Goal: Book appointment/travel/reservation

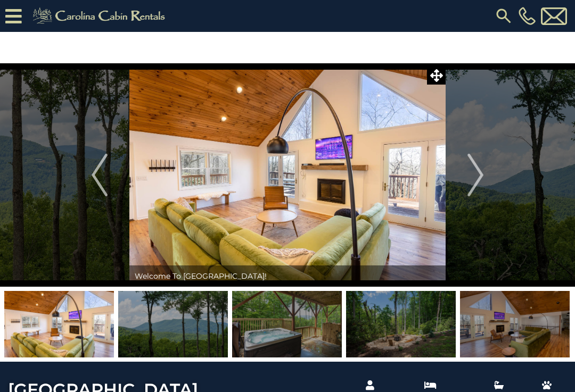
click at [502, 17] on img at bounding box center [503, 15] width 19 height 19
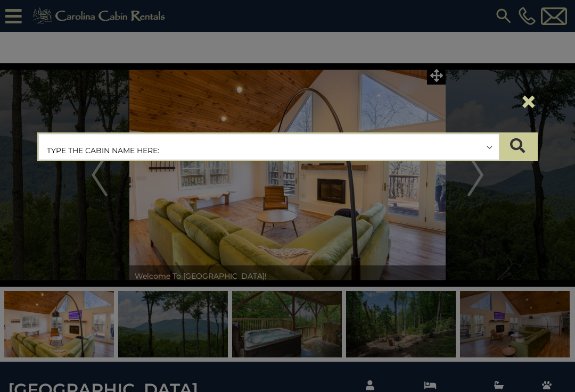
click at [526, 114] on button "×" at bounding box center [529, 102] width 18 height 30
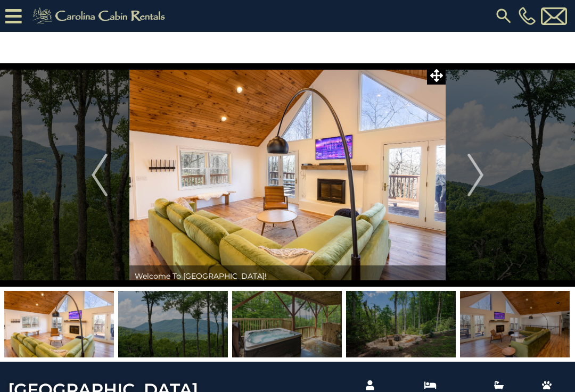
click at [16, 22] on icon at bounding box center [13, 16] width 17 height 19
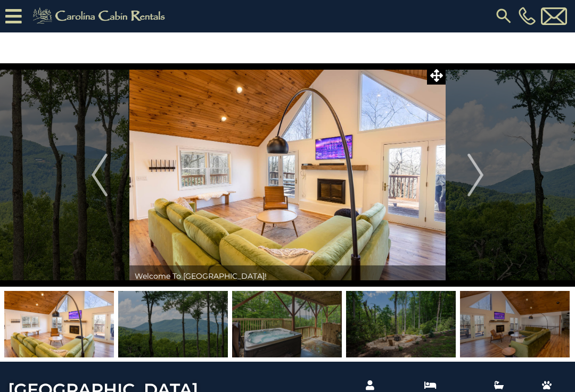
click at [8, 12] on icon at bounding box center [13, 16] width 17 height 19
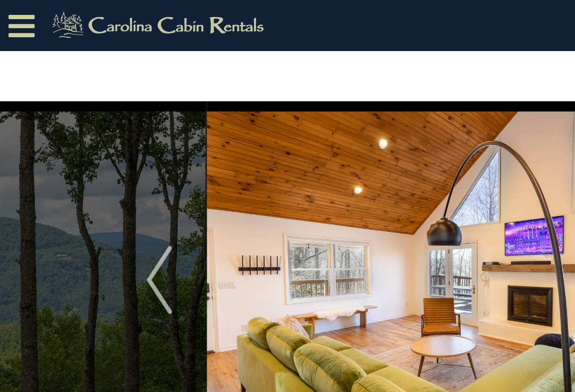
click at [13, 12] on icon at bounding box center [13, 16] width 17 height 19
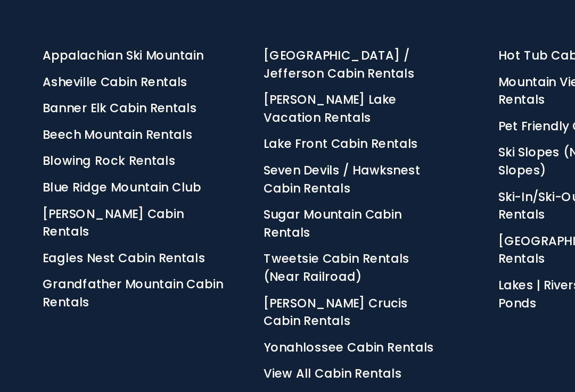
click at [84, 176] on link "[PERSON_NAME] Cabin Rentals" at bounding box center [71, 187] width 88 height 22
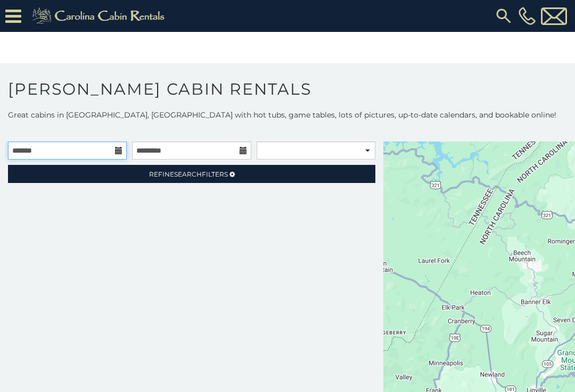
click at [84, 159] on input "text" at bounding box center [67, 151] width 119 height 18
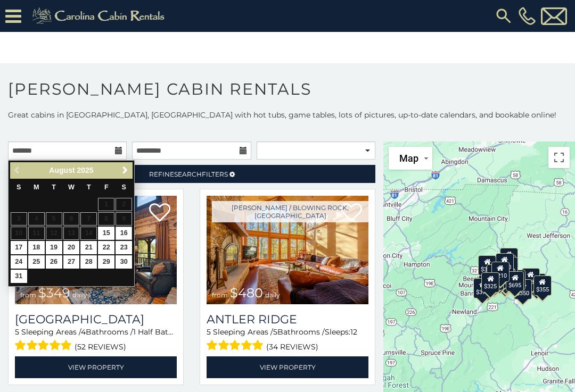
click at [127, 236] on link "16" at bounding box center [124, 233] width 17 height 13
type input "**********"
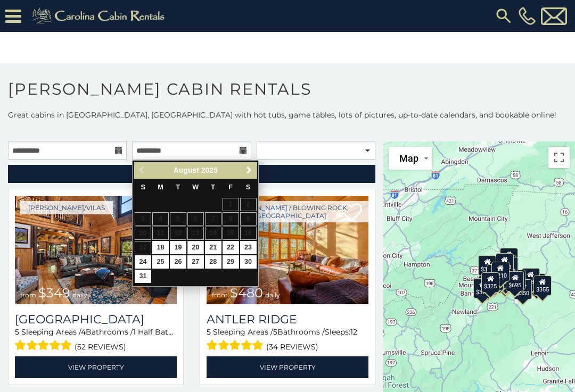
click at [195, 246] on link "20" at bounding box center [195, 247] width 17 height 13
type input "**********"
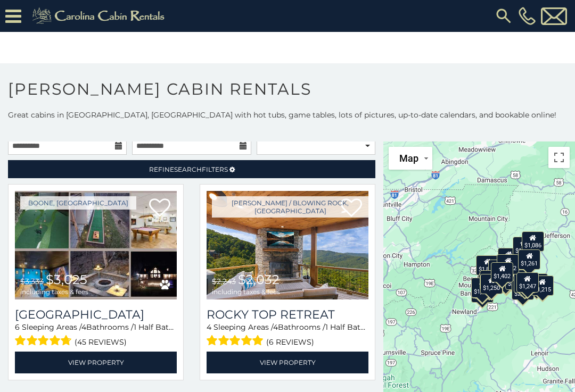
scroll to position [4, 0]
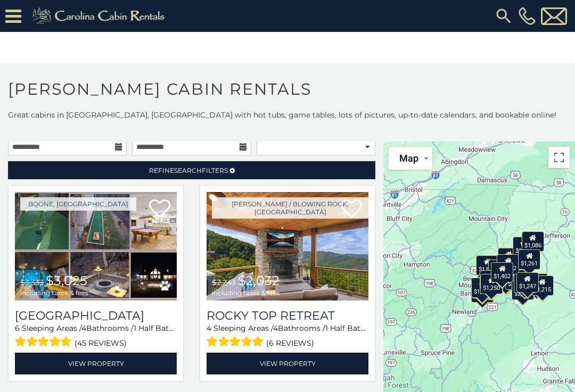
click at [232, 176] on link "Refine Search Filters" at bounding box center [191, 170] width 367 height 18
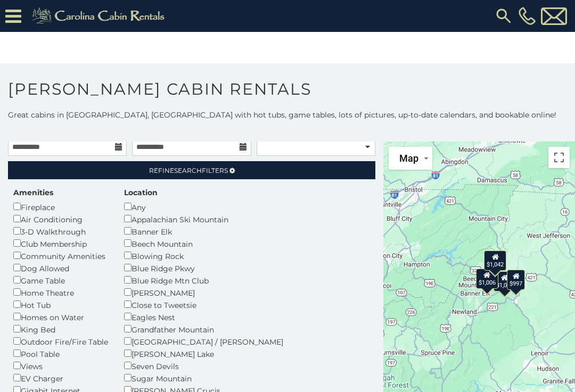
click at [342, 175] on link "Refine Search Filters" at bounding box center [191, 170] width 367 height 18
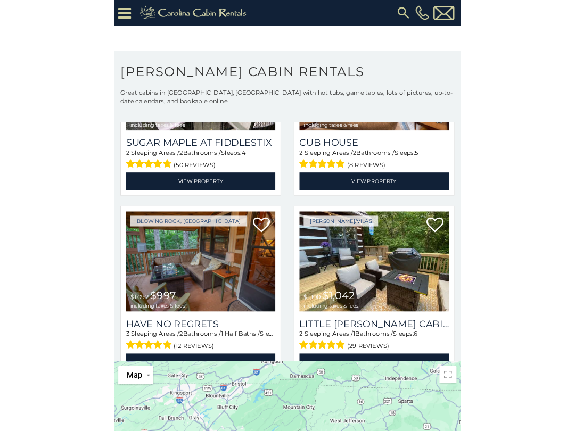
scroll to position [14, 0]
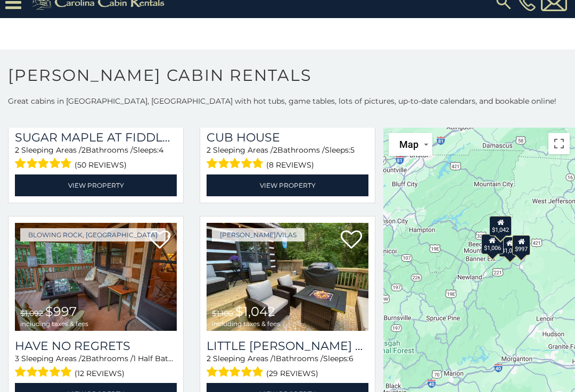
click at [567, 141] on button "Toggle fullscreen view" at bounding box center [558, 143] width 21 height 21
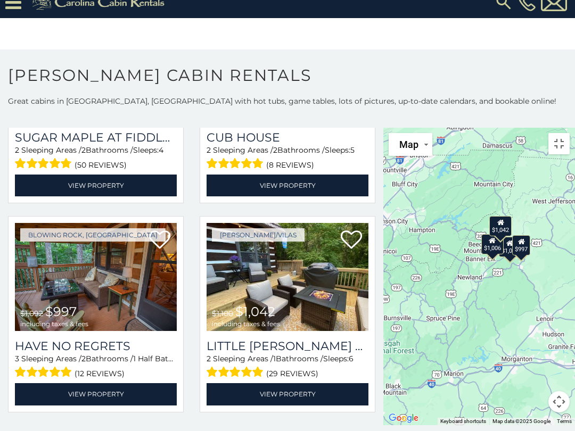
scroll to position [0, 0]
